Goal: Task Accomplishment & Management: Use online tool/utility

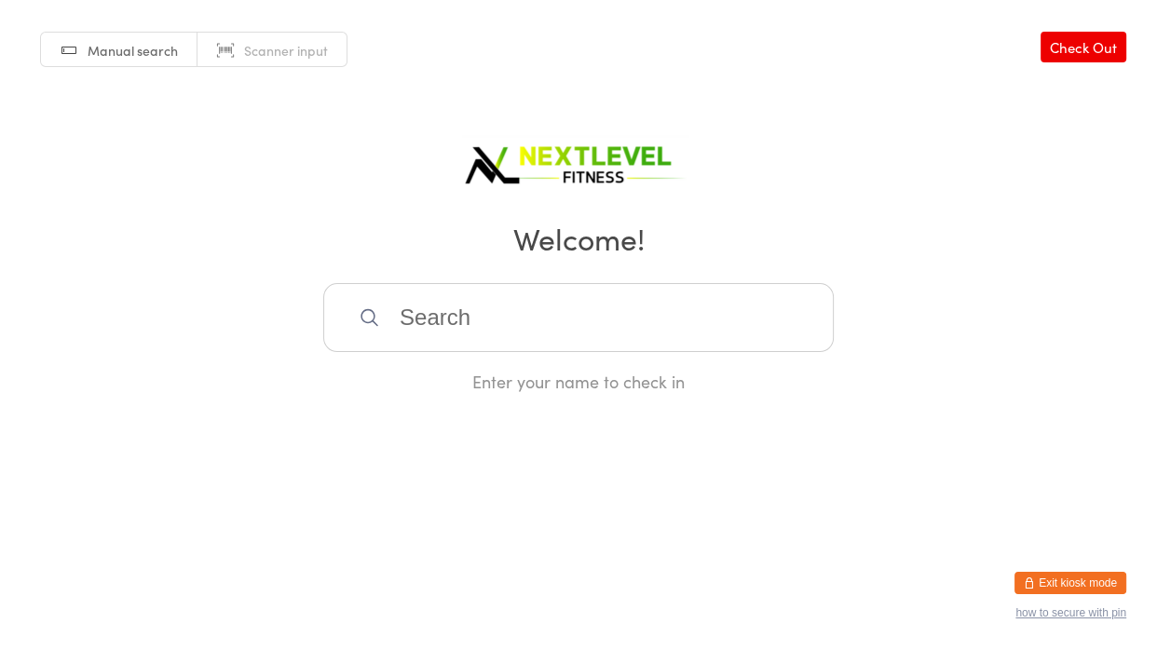
click at [398, 318] on input "search" at bounding box center [578, 317] width 510 height 69
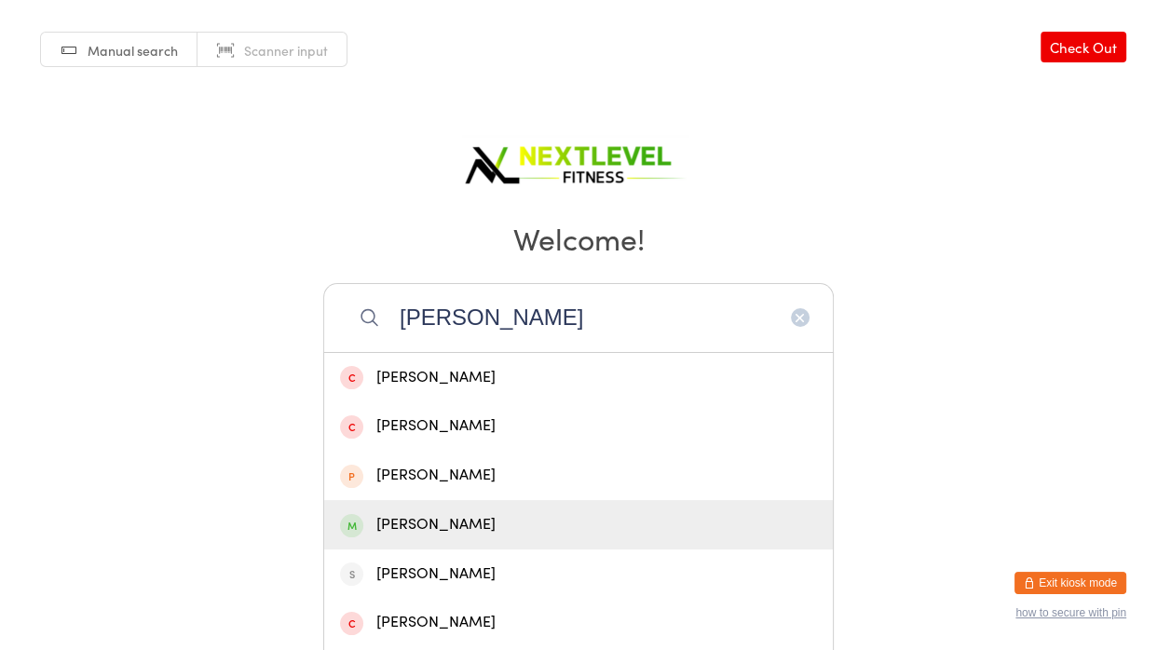
type input "[PERSON_NAME]"
click at [399, 511] on div "[PERSON_NAME]" at bounding box center [578, 524] width 509 height 49
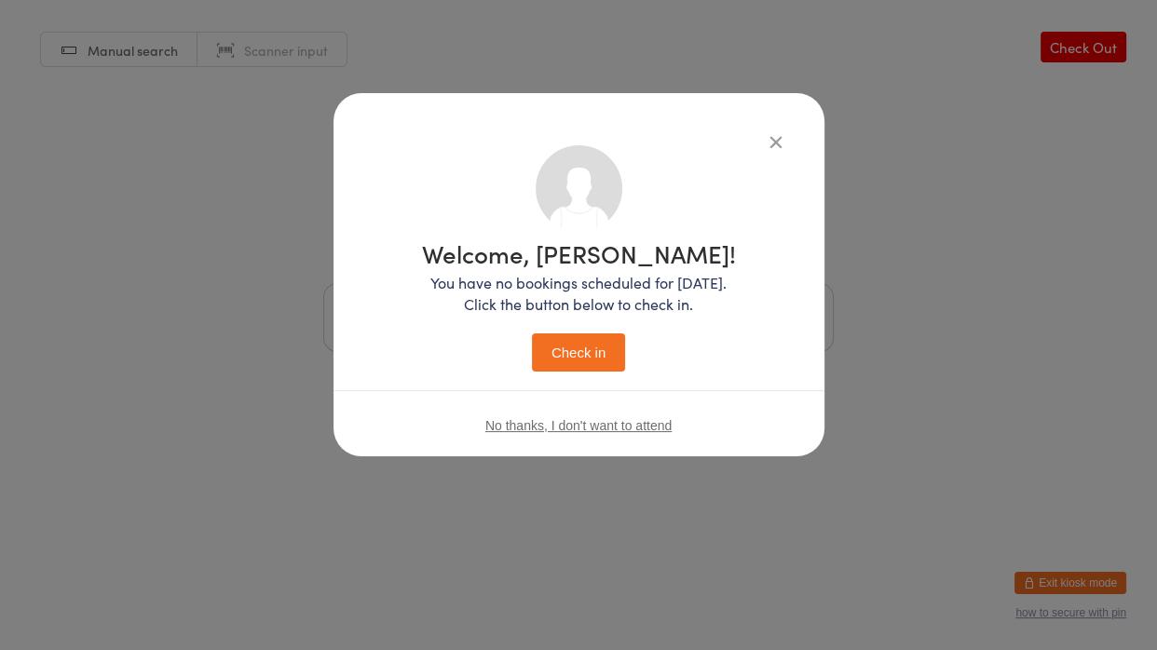
click at [566, 343] on button "Check in" at bounding box center [578, 352] width 93 height 38
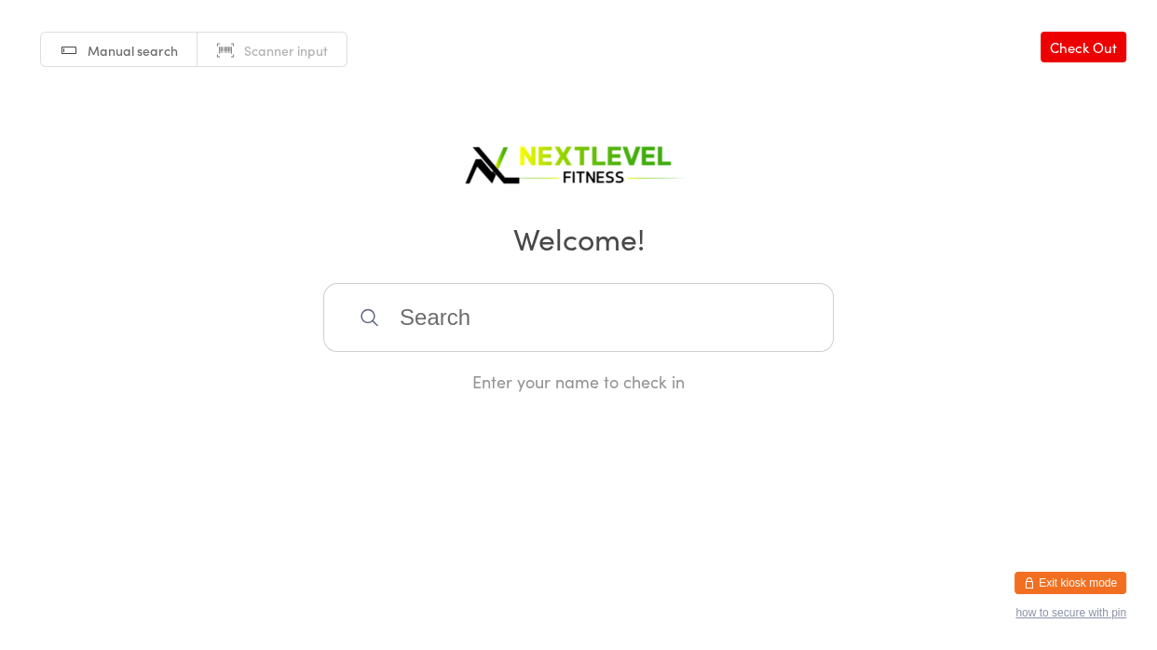
click at [393, 322] on input "search" at bounding box center [578, 317] width 510 height 69
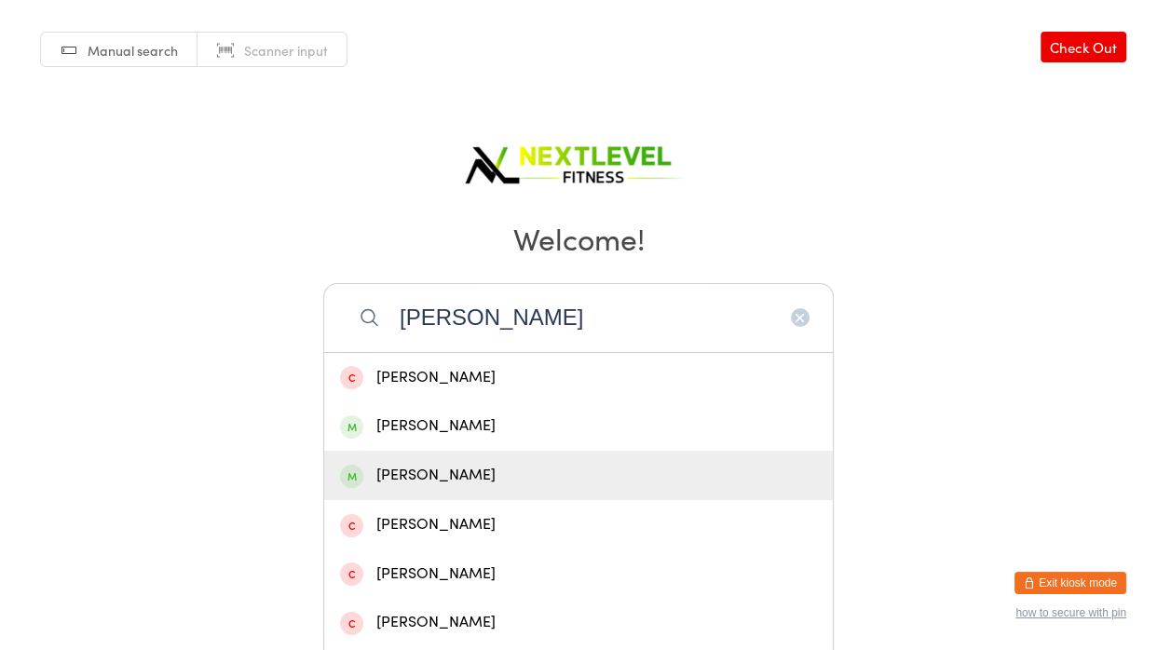
type input "[PERSON_NAME]"
click at [392, 475] on div "[PERSON_NAME]" at bounding box center [578, 475] width 477 height 25
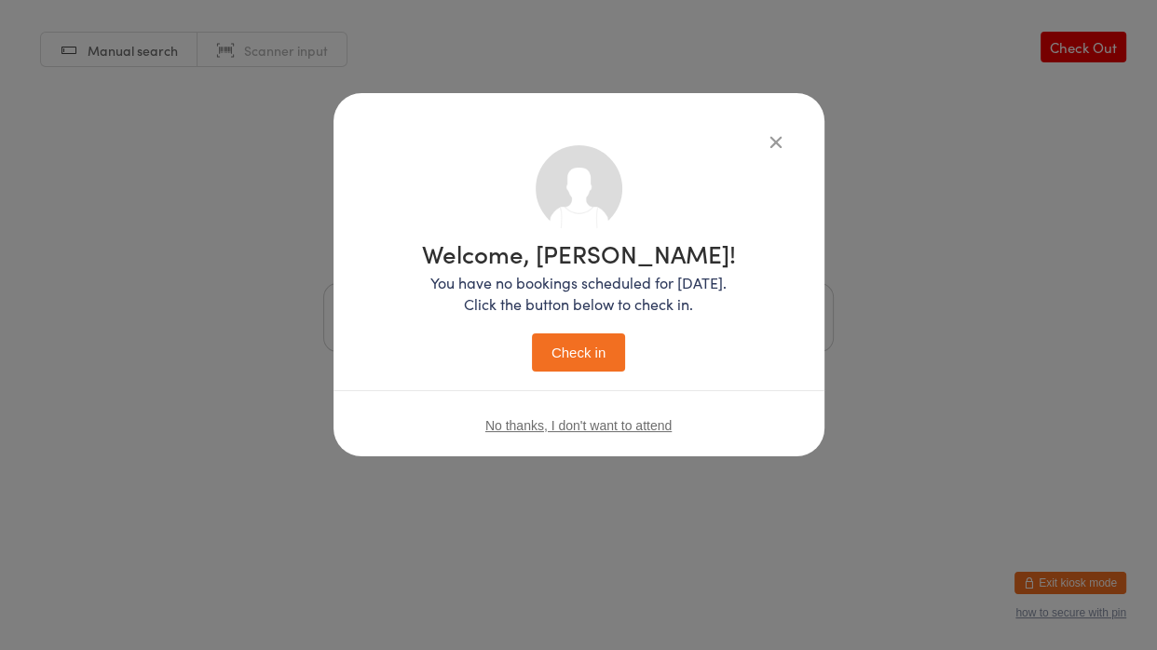
click at [546, 355] on button "Check in" at bounding box center [578, 352] width 93 height 38
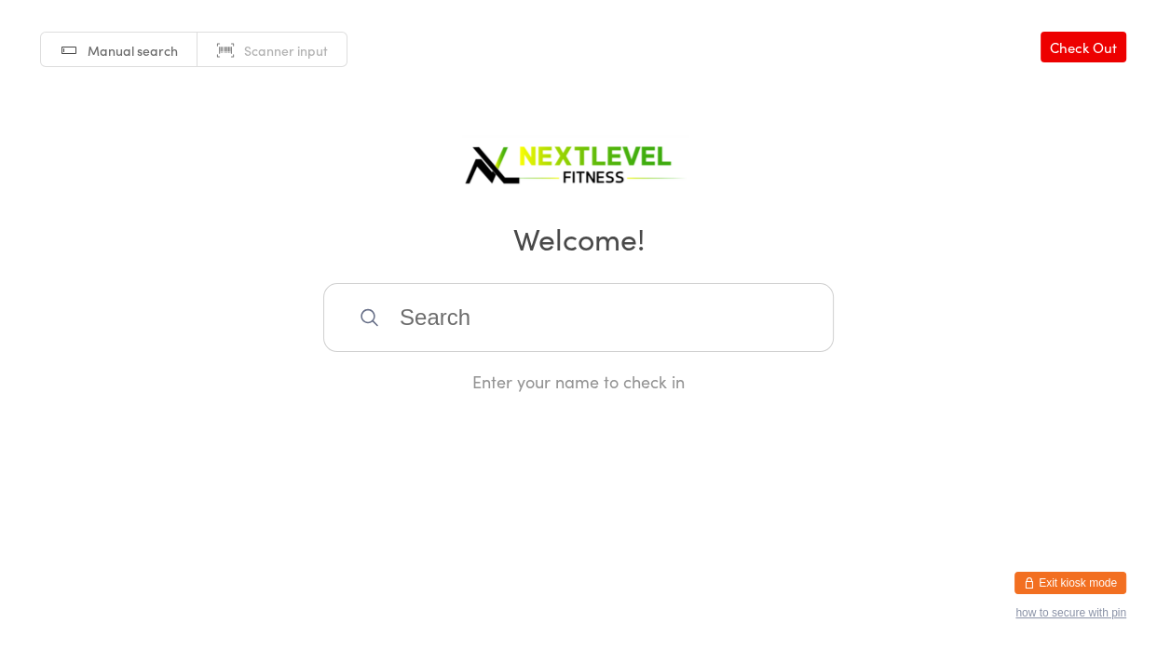
click at [432, 324] on input "search" at bounding box center [578, 317] width 510 height 69
type input "vida"
click at [453, 381] on div "[PERSON_NAME]" at bounding box center [578, 377] width 477 height 25
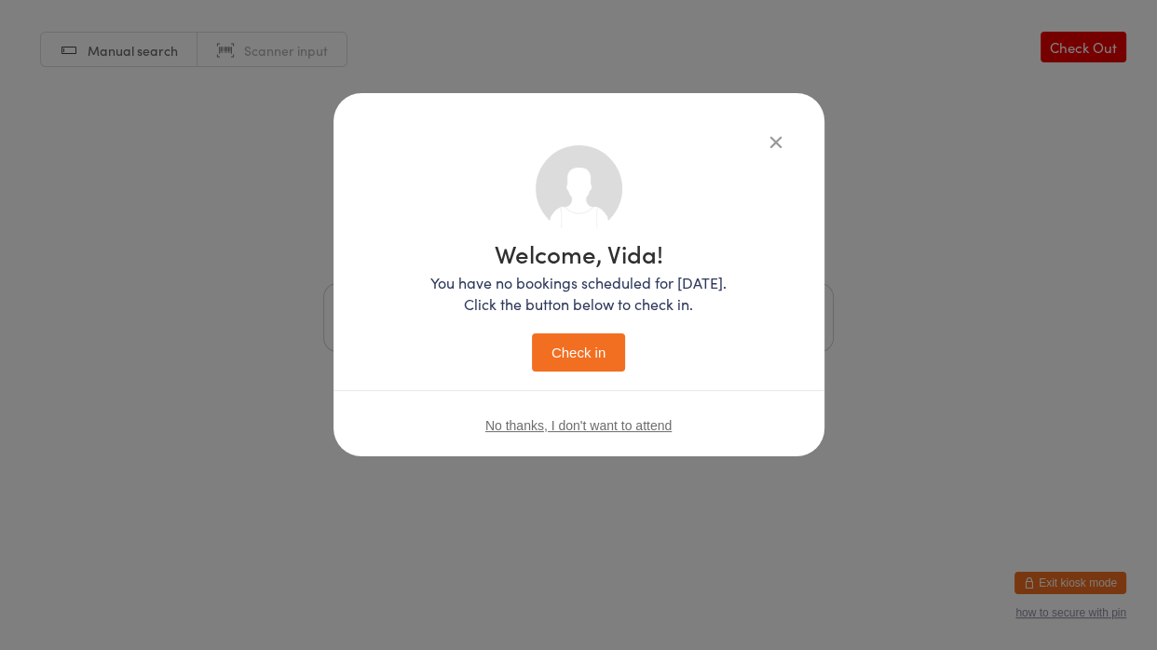
click at [590, 351] on button "Check in" at bounding box center [578, 352] width 93 height 38
